Goal: Find specific page/section: Find specific page/section

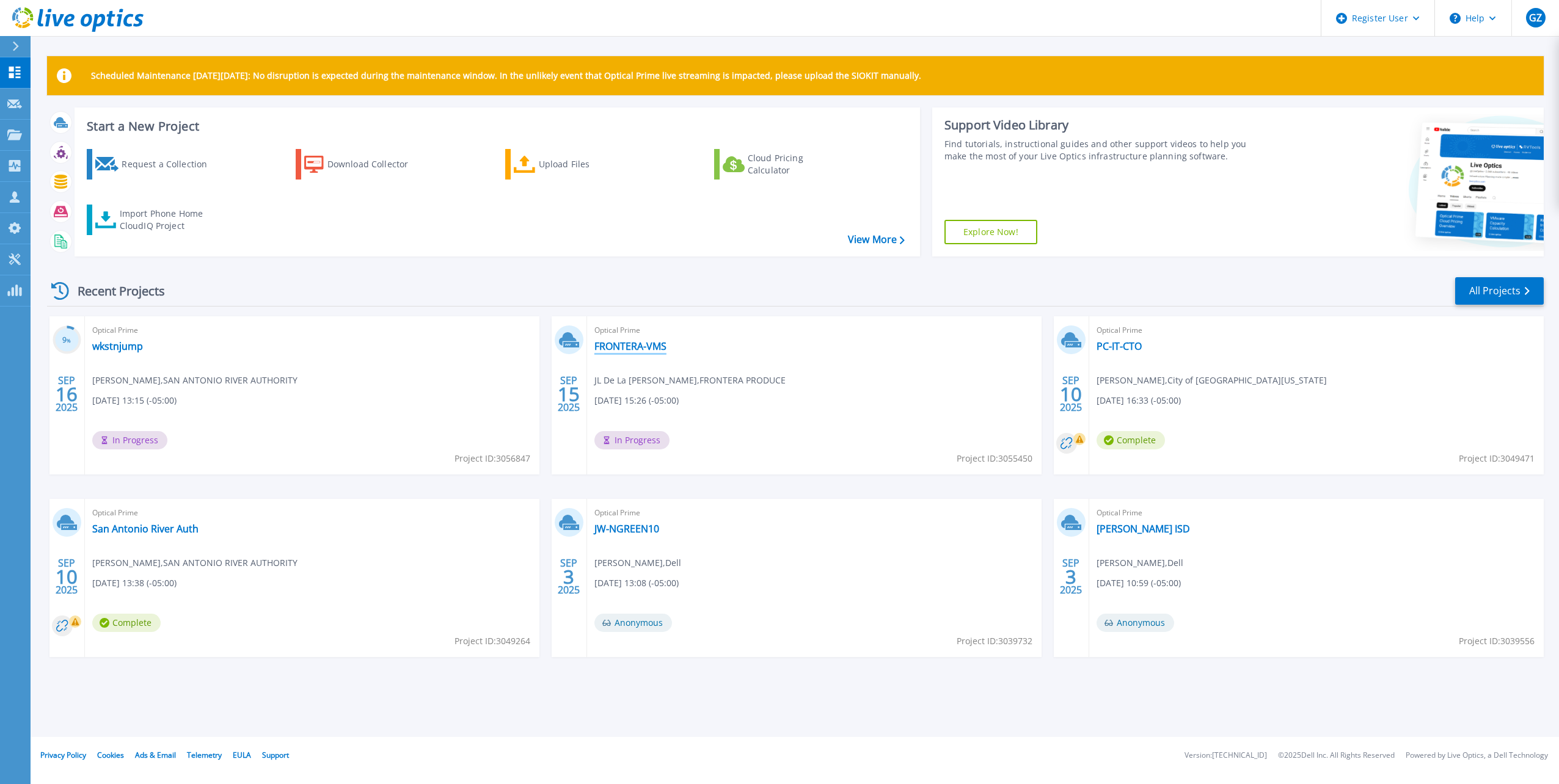
click at [629, 341] on link "FRONTERA-VMS" at bounding box center [630, 346] width 72 height 12
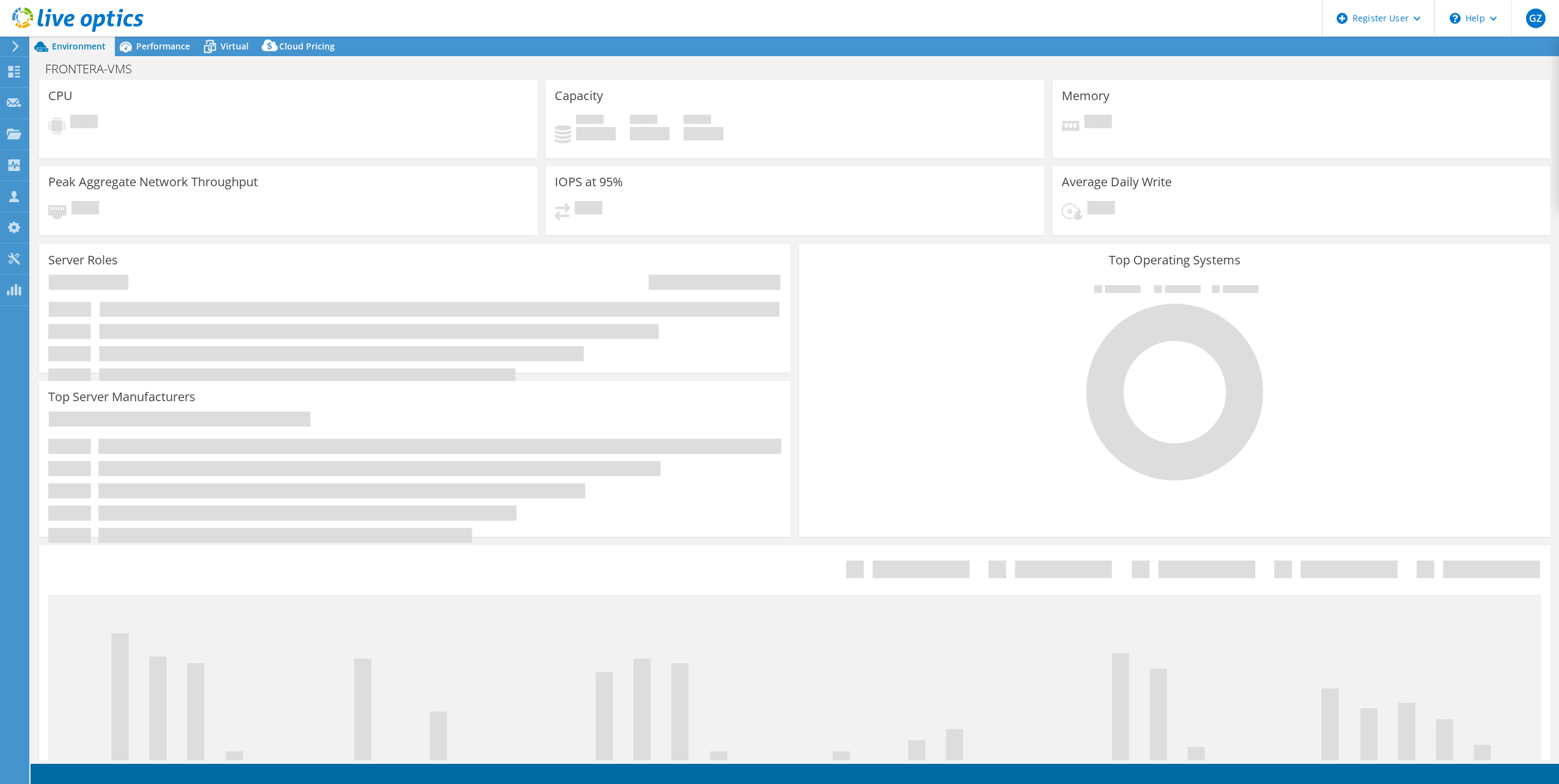
select select "USD"
